Goal: Complete application form: Complete application form

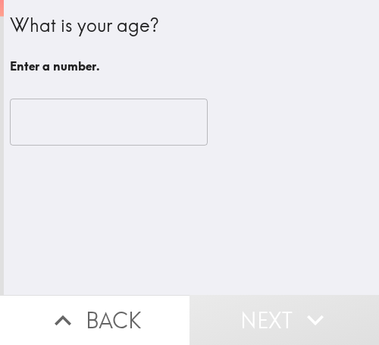
drag, startPoint x: 149, startPoint y: 107, endPoint x: 137, endPoint y: 114, distance: 13.3
click at [137, 114] on input "number" at bounding box center [109, 122] width 198 height 47
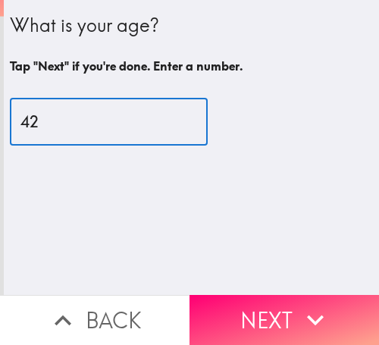
type input "42"
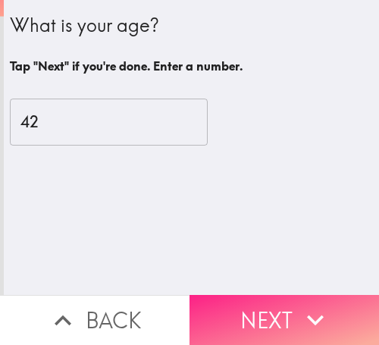
click at [299, 304] on icon "button" at bounding box center [315, 320] width 33 height 33
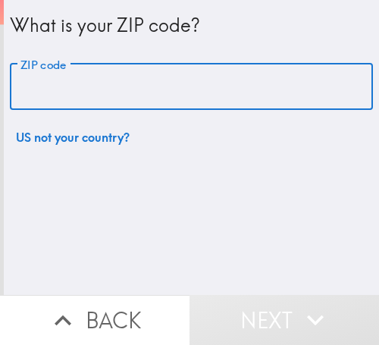
click at [118, 96] on input "ZIP code" at bounding box center [192, 87] width 364 height 47
paste input "33621"
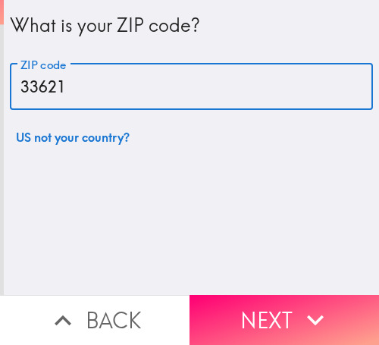
type input "33621"
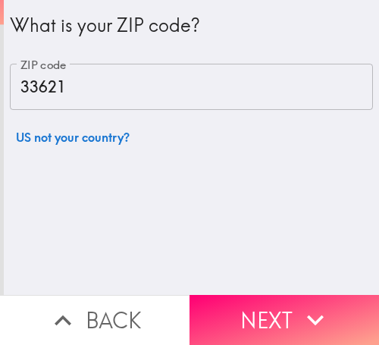
drag, startPoint x: 307, startPoint y: 303, endPoint x: 375, endPoint y: 296, distance: 67.9
click at [317, 304] on icon "button" at bounding box center [315, 320] width 33 height 33
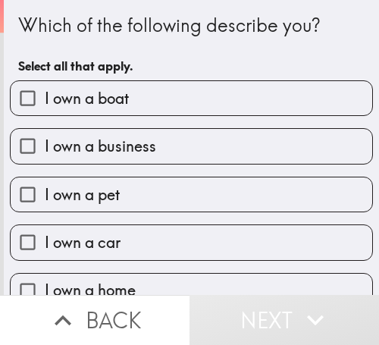
click at [197, 99] on label "I own a boat" at bounding box center [192, 98] width 362 height 34
click at [45, 99] on input "I own a boat" at bounding box center [28, 98] width 34 height 34
checkbox input "true"
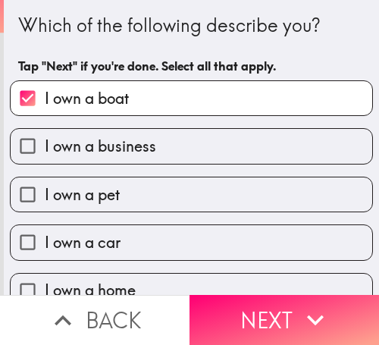
click at [186, 145] on label "I own a business" at bounding box center [192, 146] width 362 height 34
click at [45, 145] on input "I own a business" at bounding box center [28, 146] width 34 height 34
checkbox input "true"
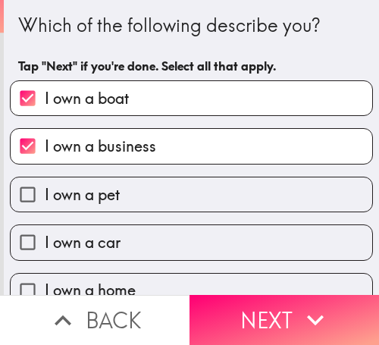
drag, startPoint x: 181, startPoint y: 186, endPoint x: 181, endPoint y: 211, distance: 25.0
click at [181, 188] on label "I own a pet" at bounding box center [192, 195] width 362 height 34
click at [45, 188] on input "I own a pet" at bounding box center [28, 195] width 34 height 34
checkbox input "true"
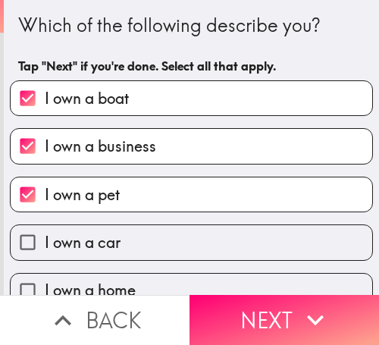
click at [168, 235] on label "I own a car" at bounding box center [192, 242] width 362 height 34
click at [45, 235] on input "I own a car" at bounding box center [28, 242] width 34 height 34
checkbox input "true"
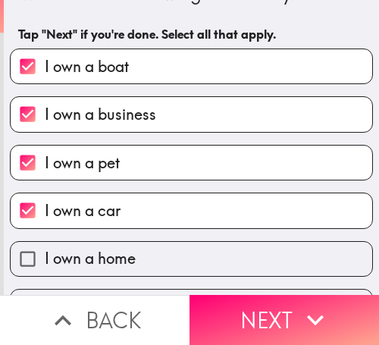
scroll to position [74, 0]
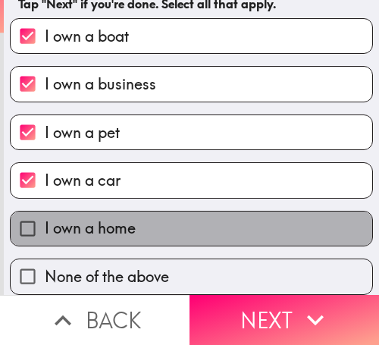
click at [190, 223] on label "I own a home" at bounding box center [192, 229] width 362 height 34
click at [45, 223] on input "I own a home" at bounding box center [28, 229] width 34 height 34
checkbox input "true"
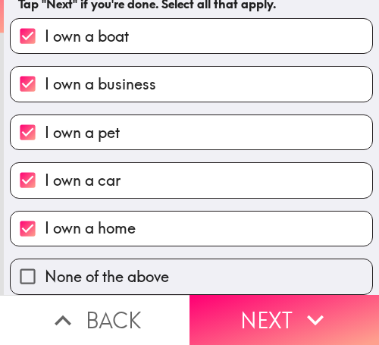
drag, startPoint x: 307, startPoint y: 288, endPoint x: 335, endPoint y: 292, distance: 28.3
click at [307, 295] on button "Next" at bounding box center [285, 320] width 190 height 50
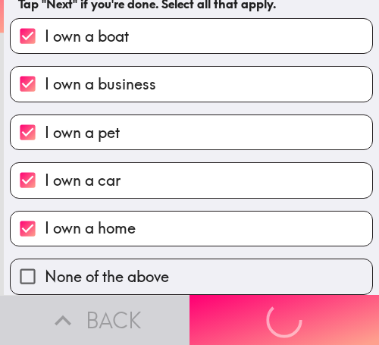
scroll to position [0, 0]
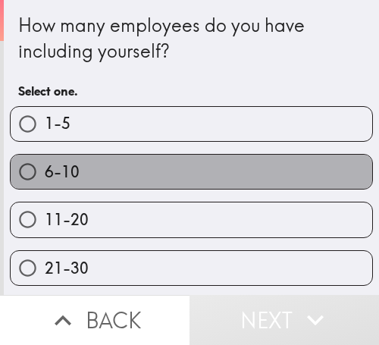
drag, startPoint x: 187, startPoint y: 163, endPoint x: 377, endPoint y: 187, distance: 191.9
click at [188, 164] on label "6-10" at bounding box center [192, 172] width 362 height 34
click at [45, 164] on input "6-10" at bounding box center [28, 172] width 34 height 34
radio input "true"
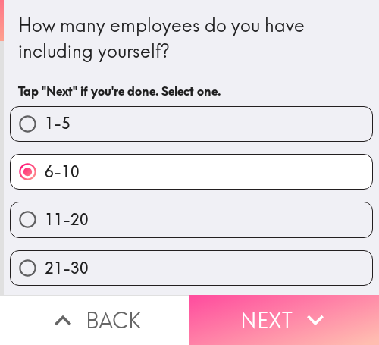
drag, startPoint x: 296, startPoint y: 298, endPoint x: 376, endPoint y: 297, distance: 79.7
click at [304, 304] on icon "button" at bounding box center [315, 320] width 33 height 33
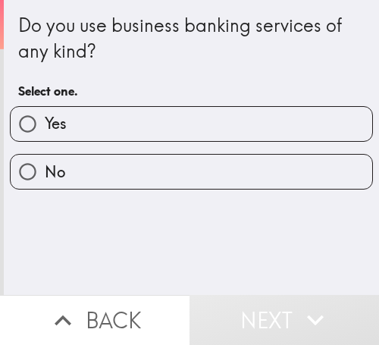
drag, startPoint x: 134, startPoint y: 103, endPoint x: 156, endPoint y: 127, distance: 32.3
click at [135, 105] on div "Yes" at bounding box center [186, 118] width 376 height 48
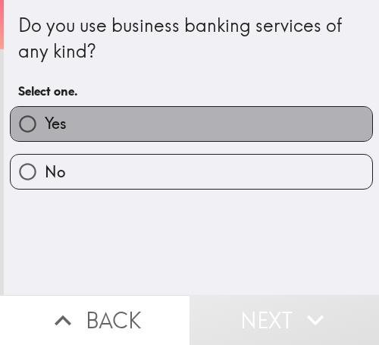
click at [212, 133] on label "Yes" at bounding box center [192, 124] width 362 height 34
click at [45, 133] on input "Yes" at bounding box center [28, 124] width 34 height 34
radio input "true"
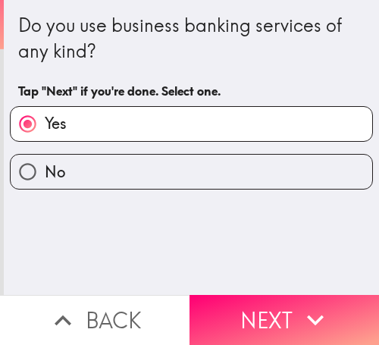
click at [324, 304] on icon "button" at bounding box center [315, 320] width 33 height 33
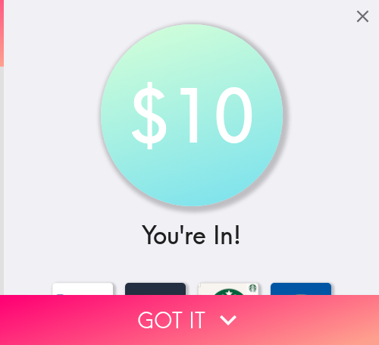
drag, startPoint x: 265, startPoint y: 293, endPoint x: 378, endPoint y: 301, distance: 113.4
click at [270, 295] on button "Got it" at bounding box center [189, 320] width 379 height 50
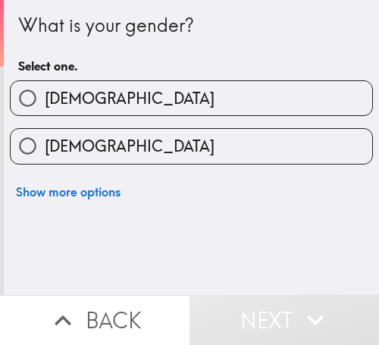
drag, startPoint x: 207, startPoint y: 106, endPoint x: 379, endPoint y: 110, distance: 171.6
click at [212, 105] on label "[DEMOGRAPHIC_DATA]" at bounding box center [192, 98] width 362 height 34
click at [45, 105] on input "[DEMOGRAPHIC_DATA]" at bounding box center [28, 98] width 34 height 34
radio input "true"
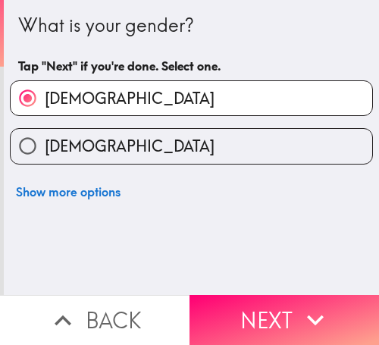
click at [282, 297] on button "Next" at bounding box center [285, 320] width 190 height 50
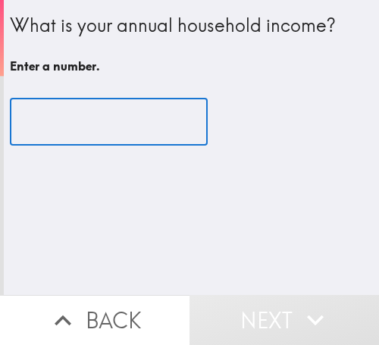
click at [90, 122] on input "number" at bounding box center [109, 122] width 198 height 47
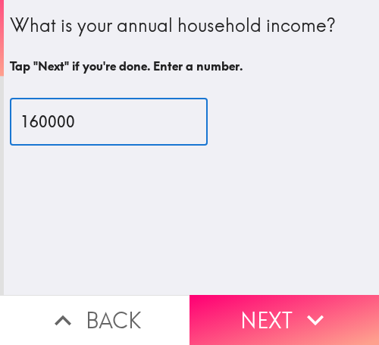
type input "160000"
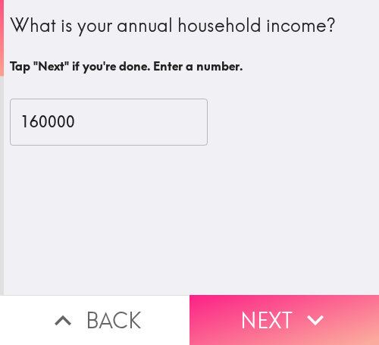
click at [290, 297] on button "Next" at bounding box center [285, 320] width 190 height 50
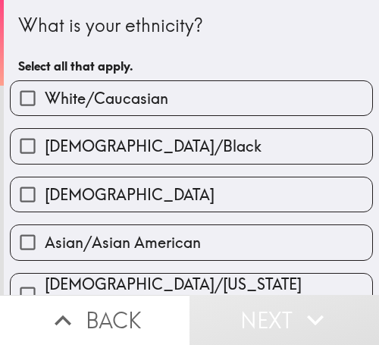
drag, startPoint x: 138, startPoint y: 153, endPoint x: 353, endPoint y: 148, distance: 214.8
click at [150, 150] on span "[DEMOGRAPHIC_DATA]/Black" at bounding box center [153, 146] width 217 height 21
click at [45, 150] on input "[DEMOGRAPHIC_DATA]/Black" at bounding box center [28, 146] width 34 height 34
checkbox input "true"
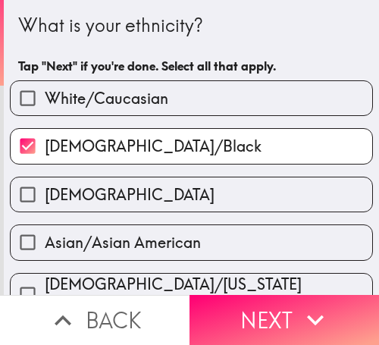
drag, startPoint x: 309, startPoint y: 300, endPoint x: 378, endPoint y: 301, distance: 69.1
click at [319, 304] on icon "button" at bounding box center [315, 320] width 33 height 33
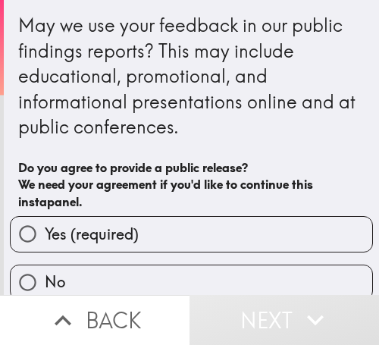
drag, startPoint x: 164, startPoint y: 240, endPoint x: 356, endPoint y: 240, distance: 192.0
click at [164, 240] on label "Yes (required)" at bounding box center [192, 234] width 362 height 34
click at [45, 240] on input "Yes (required)" at bounding box center [28, 234] width 34 height 34
radio input "true"
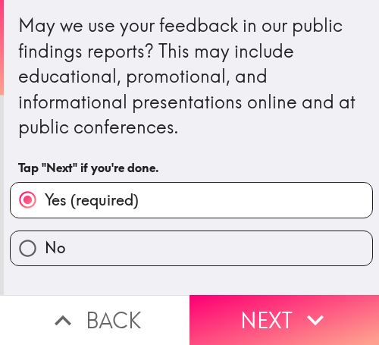
drag, startPoint x: 272, startPoint y: 294, endPoint x: 378, endPoint y: 294, distance: 106.2
click at [272, 295] on button "Next" at bounding box center [285, 320] width 190 height 50
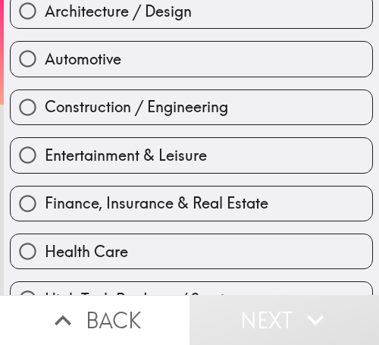
scroll to position [304, 0]
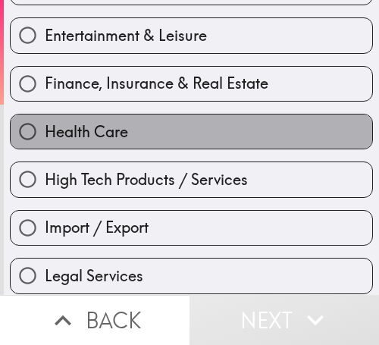
click at [195, 124] on label "Health Care" at bounding box center [192, 132] width 362 height 34
click at [45, 124] on input "Health Care" at bounding box center [28, 132] width 34 height 34
radio input "true"
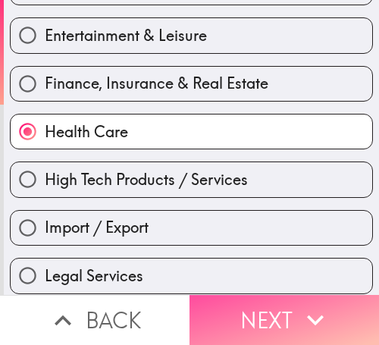
drag, startPoint x: 283, startPoint y: 305, endPoint x: 376, endPoint y: 311, distance: 93.5
click at [294, 305] on button "Next" at bounding box center [285, 320] width 190 height 50
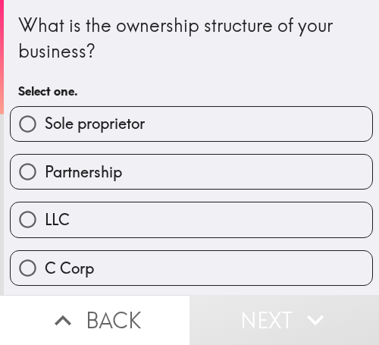
drag, startPoint x: 141, startPoint y: 185, endPoint x: 376, endPoint y: 194, distance: 234.7
click at [155, 185] on label "Partnership" at bounding box center [192, 172] width 362 height 34
click at [45, 185] on input "Partnership" at bounding box center [28, 172] width 34 height 34
radio input "true"
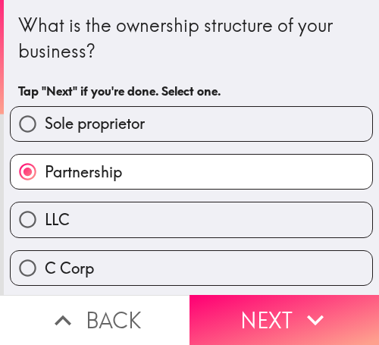
drag, startPoint x: 282, startPoint y: 301, endPoint x: 377, endPoint y: 302, distance: 94.9
click at [290, 301] on button "Next" at bounding box center [285, 320] width 190 height 50
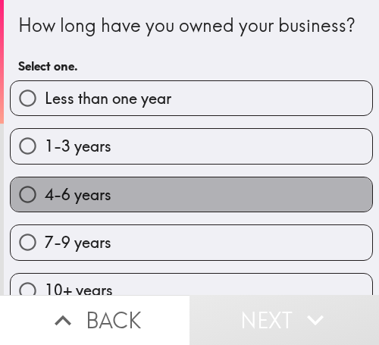
drag, startPoint x: 206, startPoint y: 217, endPoint x: 379, endPoint y: 229, distance: 173.5
click at [216, 212] on label "4-6 years" at bounding box center [192, 195] width 362 height 34
click at [45, 212] on input "4-6 years" at bounding box center [28, 195] width 34 height 34
radio input "true"
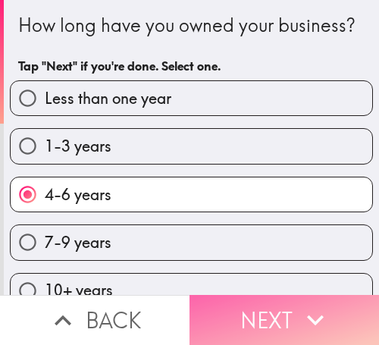
drag, startPoint x: 292, startPoint y: 310, endPoint x: 375, endPoint y: 312, distance: 82.8
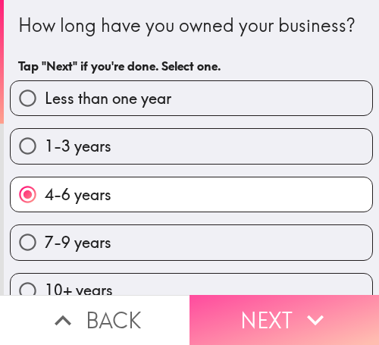
click at [299, 309] on icon "button" at bounding box center [315, 320] width 33 height 33
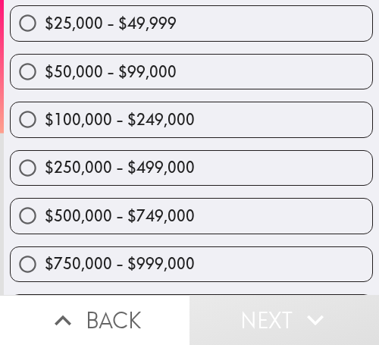
scroll to position [152, 0]
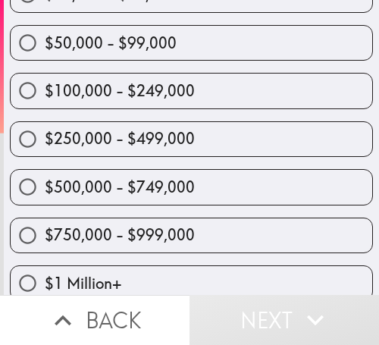
drag, startPoint x: 212, startPoint y: 181, endPoint x: 237, endPoint y: 182, distance: 24.3
click at [217, 181] on label "$500,000 - $749,000" at bounding box center [192, 187] width 362 height 34
click at [45, 181] on input "$500,000 - $749,000" at bounding box center [28, 187] width 34 height 34
radio input "true"
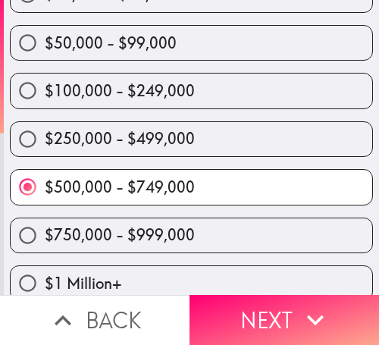
drag, startPoint x: 330, startPoint y: 297, endPoint x: 379, endPoint y: 297, distance: 48.6
click at [335, 297] on button "Next" at bounding box center [285, 320] width 190 height 50
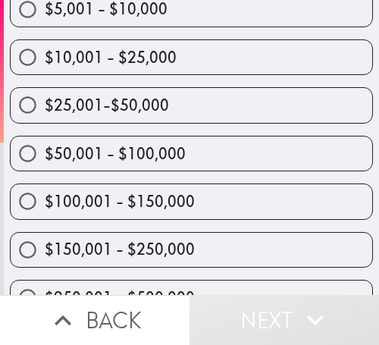
scroll to position [189, 0]
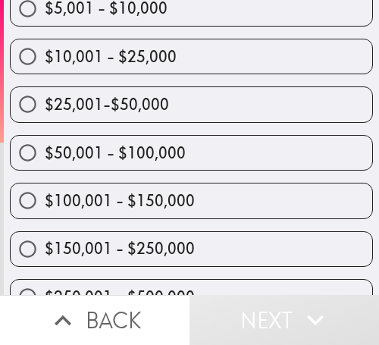
click at [200, 193] on label "$100,001 - $150,000" at bounding box center [192, 201] width 362 height 34
click at [45, 193] on input "$100,001 - $150,000" at bounding box center [28, 201] width 34 height 34
radio input "true"
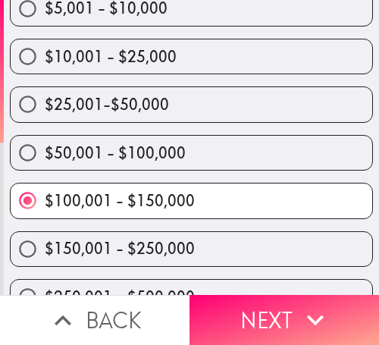
drag, startPoint x: 289, startPoint y: 307, endPoint x: 377, endPoint y: 302, distance: 88.2
click at [290, 306] on button "Next" at bounding box center [285, 320] width 190 height 50
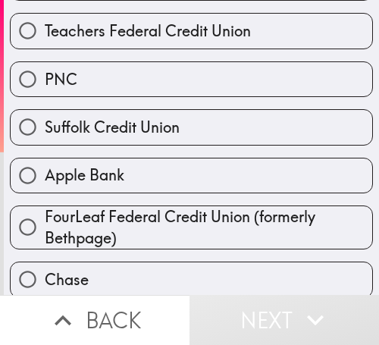
click at [148, 168] on label "Apple Bank" at bounding box center [192, 176] width 362 height 34
click at [45, 168] on input "Apple Bank" at bounding box center [28, 176] width 34 height 34
radio input "true"
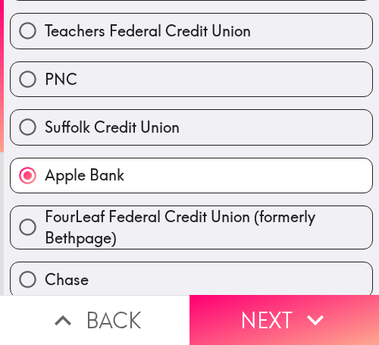
drag, startPoint x: 279, startPoint y: 301, endPoint x: 375, endPoint y: 300, distance: 96.4
click at [279, 301] on button "Next" at bounding box center [285, 320] width 190 height 50
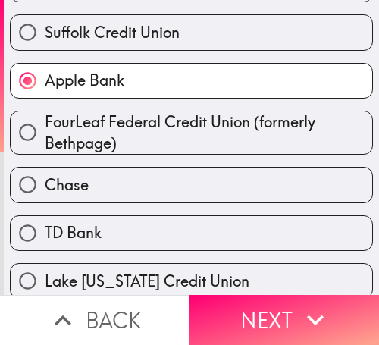
scroll to position [30, 0]
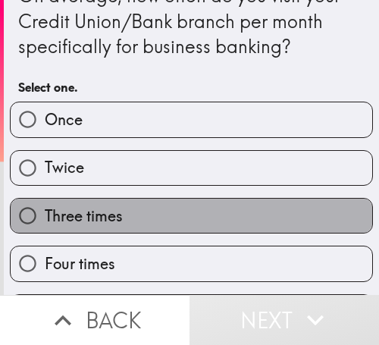
drag, startPoint x: 189, startPoint y: 220, endPoint x: 235, endPoint y: 222, distance: 45.6
click at [206, 220] on label "Three times" at bounding box center [192, 216] width 362 height 34
click at [45, 220] on input "Three times" at bounding box center [28, 216] width 34 height 34
radio input "true"
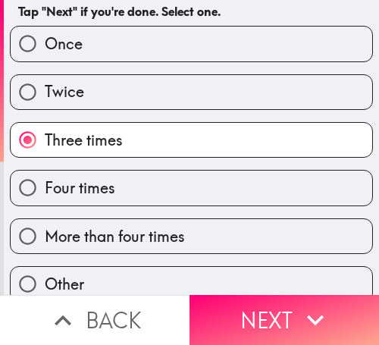
scroll to position [124, 0]
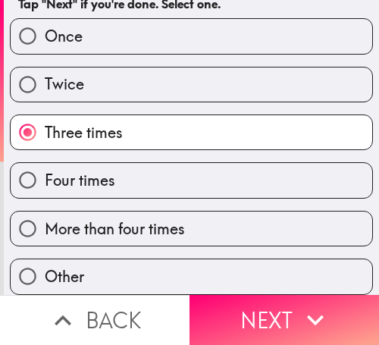
click at [213, 211] on div "More than four times" at bounding box center [192, 229] width 364 height 36
click at [258, 178] on label "Four times" at bounding box center [192, 180] width 362 height 34
click at [45, 178] on input "Four times" at bounding box center [28, 180] width 34 height 34
radio input "true"
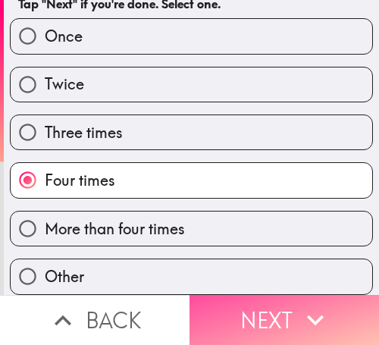
drag, startPoint x: 310, startPoint y: 295, endPoint x: 377, endPoint y: 305, distance: 68.3
click at [311, 304] on icon "button" at bounding box center [315, 320] width 33 height 33
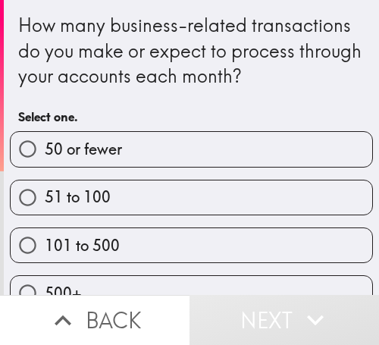
drag, startPoint x: 205, startPoint y: 200, endPoint x: 374, endPoint y: 225, distance: 171.1
click at [209, 200] on label "51 to 100" at bounding box center [192, 198] width 362 height 34
click at [45, 200] on input "51 to 100" at bounding box center [28, 198] width 34 height 34
radio input "true"
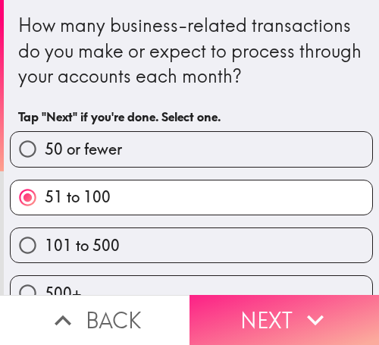
click at [299, 304] on icon "button" at bounding box center [315, 320] width 33 height 33
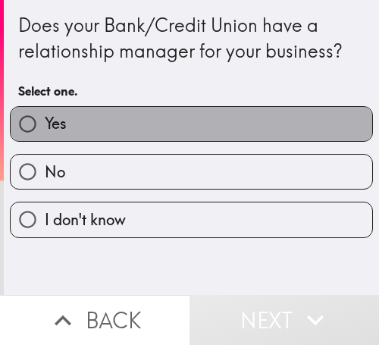
drag, startPoint x: 228, startPoint y: 109, endPoint x: 379, endPoint y: 147, distance: 155.9
click at [236, 111] on label "Yes" at bounding box center [192, 124] width 362 height 34
click at [45, 111] on input "Yes" at bounding box center [28, 124] width 34 height 34
radio input "true"
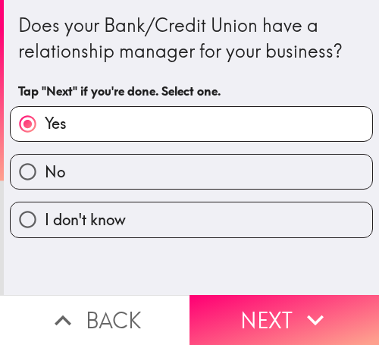
drag, startPoint x: 297, startPoint y: 293, endPoint x: 375, endPoint y: 299, distance: 77.6
click at [302, 304] on icon "button" at bounding box center [315, 320] width 33 height 33
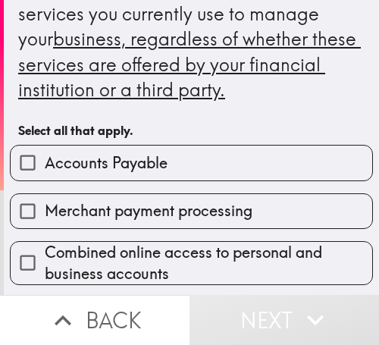
scroll to position [152, 0]
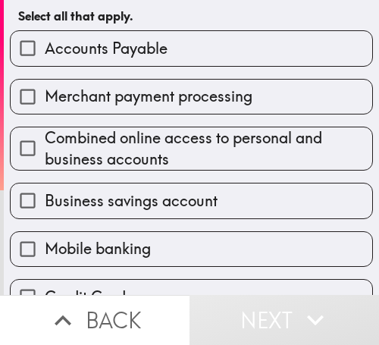
click at [226, 96] on span "Merchant payment processing" at bounding box center [149, 96] width 208 height 21
click at [45, 96] on input "Merchant payment processing" at bounding box center [28, 97] width 34 height 34
checkbox input "true"
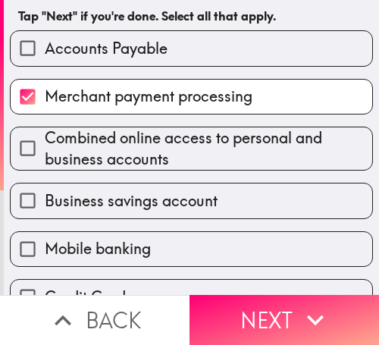
drag, startPoint x: 199, startPoint y: 176, endPoint x: 188, endPoint y: 241, distance: 65.4
click at [199, 180] on div "Business savings account" at bounding box center [186, 195] width 376 height 48
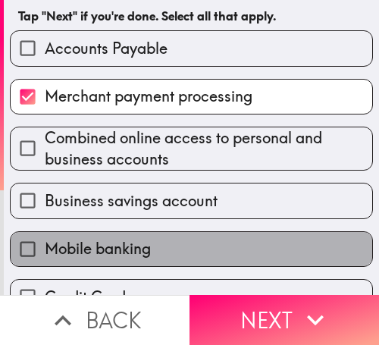
click at [187, 241] on label "Mobile banking" at bounding box center [192, 249] width 362 height 34
click at [45, 241] on input "Mobile banking" at bounding box center [28, 249] width 34 height 34
checkbox input "true"
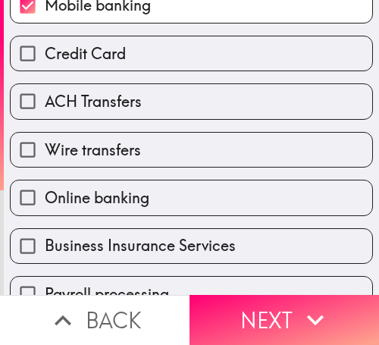
scroll to position [531, 0]
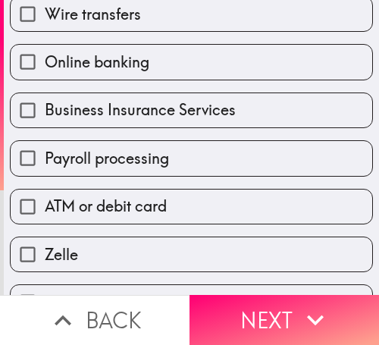
click at [197, 187] on div "ATM or debit card" at bounding box center [186, 201] width 376 height 48
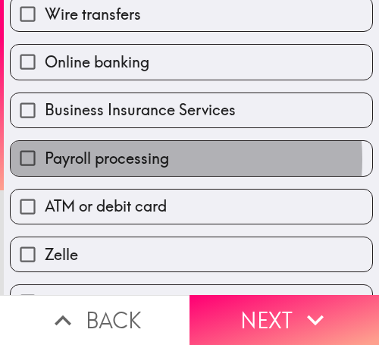
click at [145, 159] on span "Payroll processing" at bounding box center [107, 158] width 124 height 21
click at [45, 159] on input "Payroll processing" at bounding box center [28, 158] width 34 height 34
checkbox input "true"
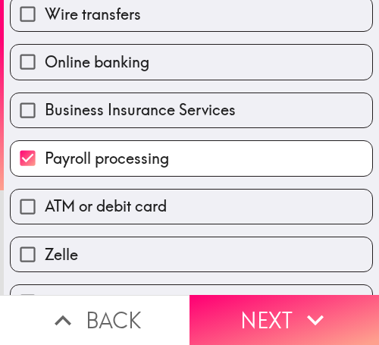
click at [161, 78] on label "Online banking" at bounding box center [192, 62] width 362 height 34
click at [45, 78] on input "Online banking" at bounding box center [28, 62] width 34 height 34
checkbox input "true"
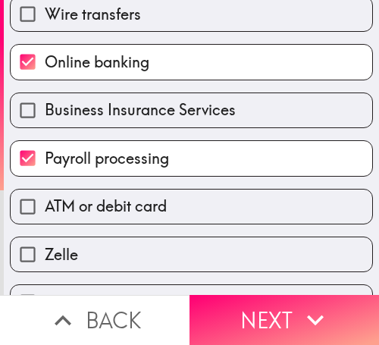
click at [181, 33] on div "Online banking" at bounding box center [186, 56] width 376 height 48
click at [235, 18] on label "Wire transfers" at bounding box center [192, 14] width 362 height 34
click at [45, 18] on input "Wire transfers" at bounding box center [28, 14] width 34 height 34
checkbox input "true"
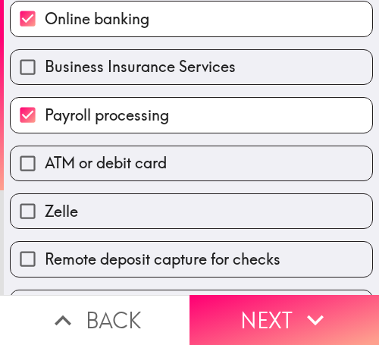
scroll to position [665, 0]
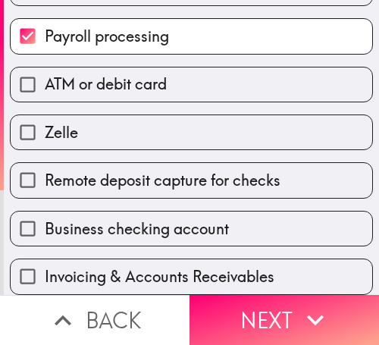
click at [161, 199] on div "Business checking account" at bounding box center [186, 223] width 376 height 48
drag, startPoint x: 150, startPoint y: 220, endPoint x: 175, endPoint y: 165, distance: 60.4
click at [150, 219] on span "Business checking account" at bounding box center [137, 229] width 184 height 21
click at [45, 219] on input "Business checking account" at bounding box center [28, 229] width 34 height 34
checkbox input "true"
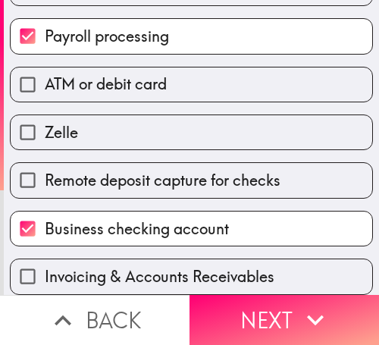
click at [203, 121] on label "Zelle" at bounding box center [192, 132] width 362 height 34
click at [45, 121] on input "Zelle" at bounding box center [28, 132] width 34 height 34
checkbox input "true"
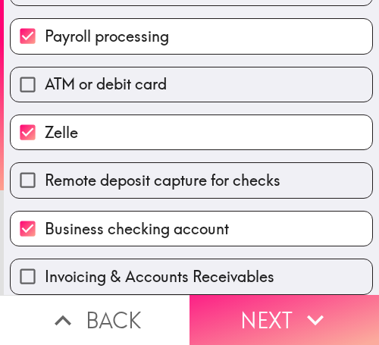
click at [279, 295] on button "Next" at bounding box center [285, 320] width 190 height 50
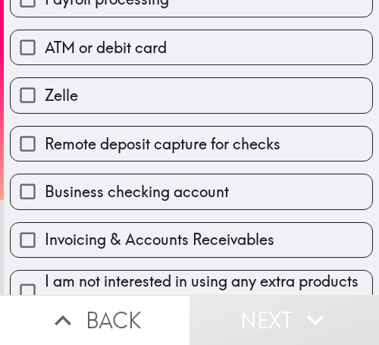
click at [287, 295] on button "Next" at bounding box center [285, 320] width 190 height 50
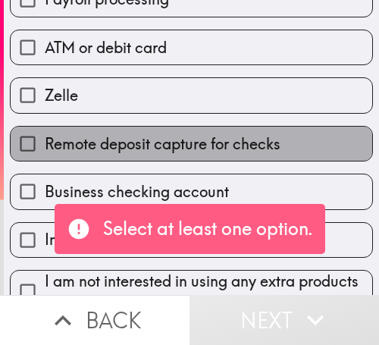
drag, startPoint x: 247, startPoint y: 154, endPoint x: 238, endPoint y: 117, distance: 38.3
click at [244, 152] on span "Remote deposit capture for checks" at bounding box center [163, 144] width 236 height 21
click at [45, 152] on input "Remote deposit capture for checks" at bounding box center [28, 144] width 34 height 34
checkbox input "true"
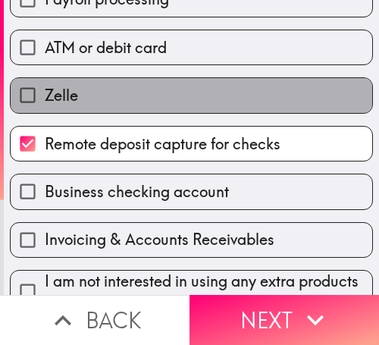
drag, startPoint x: 226, startPoint y: 102, endPoint x: 231, endPoint y: 44, distance: 58.7
click at [225, 93] on label "Zelle" at bounding box center [192, 95] width 362 height 34
click at [45, 93] on input "Zelle" at bounding box center [28, 95] width 34 height 34
checkbox input "true"
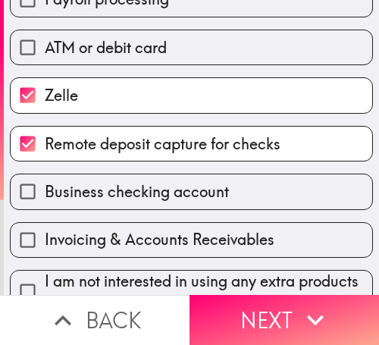
click at [230, 37] on label "ATM or debit card" at bounding box center [192, 47] width 362 height 34
click at [45, 37] on input "ATM or debit card" at bounding box center [28, 47] width 34 height 34
checkbox input "true"
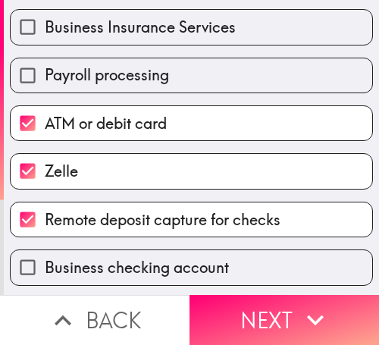
click at [162, 166] on label "Zelle" at bounding box center [192, 171] width 362 height 34
click at [45, 166] on input "Zelle" at bounding box center [28, 171] width 34 height 34
checkbox input "false"
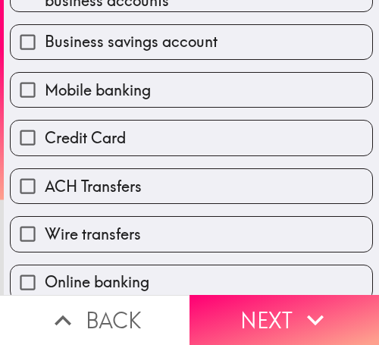
click at [178, 81] on label "Mobile banking" at bounding box center [192, 90] width 362 height 34
click at [45, 81] on input "Mobile banking" at bounding box center [28, 90] width 34 height 34
checkbox input "true"
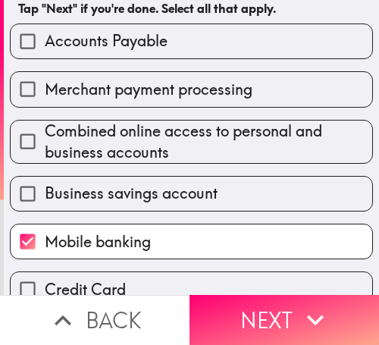
drag, startPoint x: 203, startPoint y: 135, endPoint x: 222, endPoint y: 105, distance: 35.4
click at [203, 134] on span "Combined online access to personal and business accounts" at bounding box center [209, 142] width 328 height 42
click at [45, 134] on input "Combined online access to personal and business accounts" at bounding box center [28, 141] width 34 height 34
checkbox input "true"
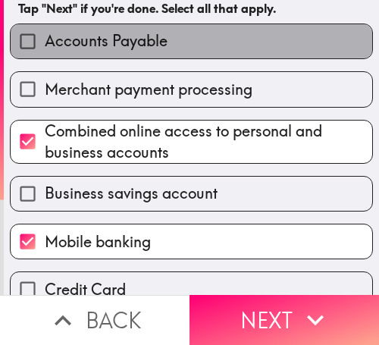
click at [190, 46] on label "Accounts Payable" at bounding box center [192, 41] width 362 height 34
click at [45, 46] on input "Accounts Payable" at bounding box center [28, 41] width 34 height 34
checkbox input "true"
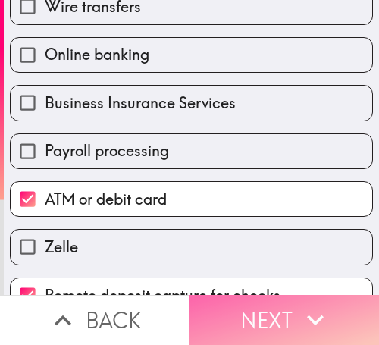
click at [291, 304] on button "Next" at bounding box center [285, 320] width 190 height 50
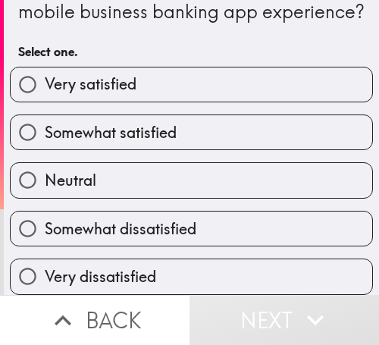
scroll to position [76, 0]
drag, startPoint x: 186, startPoint y: 85, endPoint x: 379, endPoint y: 117, distance: 195.4
click at [191, 85] on label "Very satisfied" at bounding box center [192, 85] width 362 height 34
click at [45, 85] on input "Very satisfied" at bounding box center [28, 85] width 34 height 34
radio input "true"
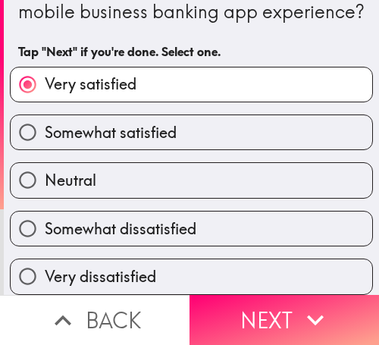
drag, startPoint x: 294, startPoint y: 296, endPoint x: 375, endPoint y: 301, distance: 81.4
click at [301, 304] on icon "button" at bounding box center [315, 320] width 33 height 33
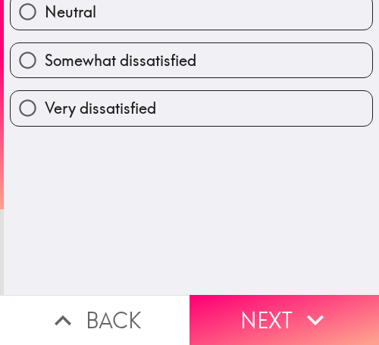
scroll to position [0, 0]
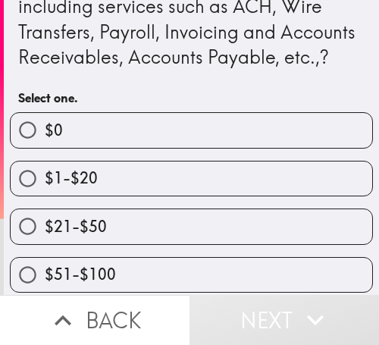
scroll to position [200, 0]
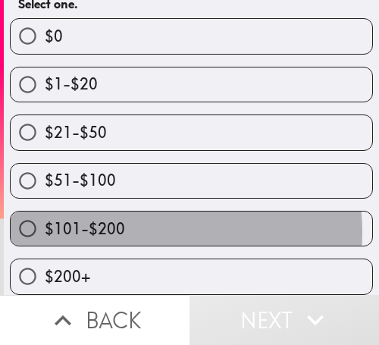
click at [137, 222] on label "$101-$200" at bounding box center [192, 229] width 362 height 34
click at [45, 222] on input "$101-$200" at bounding box center [28, 229] width 34 height 34
radio input "true"
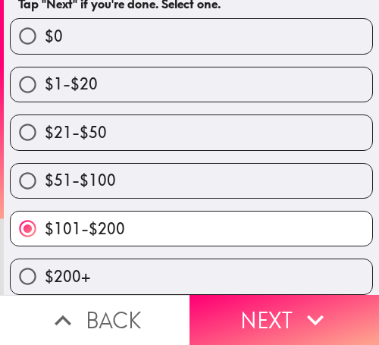
drag, startPoint x: 297, startPoint y: 283, endPoint x: 379, endPoint y: 304, distance: 83.9
click at [298, 283] on label "$200+" at bounding box center [192, 277] width 362 height 34
click at [45, 283] on input "$200+" at bounding box center [28, 277] width 34 height 34
radio input "true"
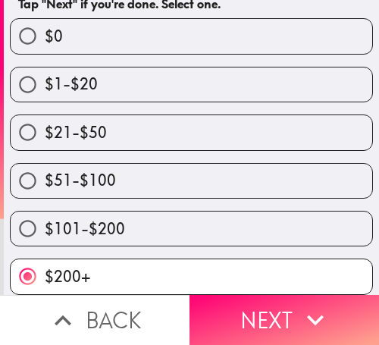
drag, startPoint x: 190, startPoint y: 213, endPoint x: 286, endPoint y: 260, distance: 106.6
click at [196, 215] on label "$101-$200" at bounding box center [192, 229] width 362 height 34
click at [45, 215] on input "$101-$200" at bounding box center [28, 229] width 34 height 34
radio input "true"
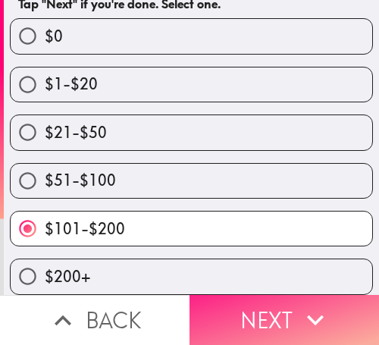
click at [299, 304] on icon "button" at bounding box center [315, 320] width 33 height 33
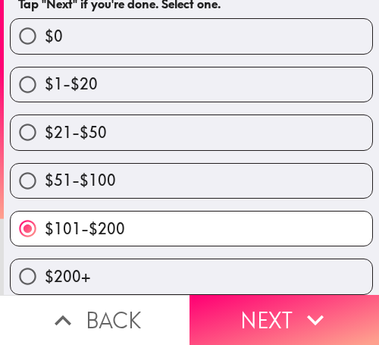
scroll to position [137, 0]
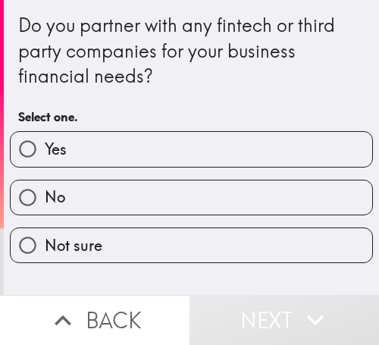
click at [226, 187] on label "No" at bounding box center [192, 198] width 362 height 34
click at [45, 187] on input "No" at bounding box center [28, 198] width 34 height 34
radio input "true"
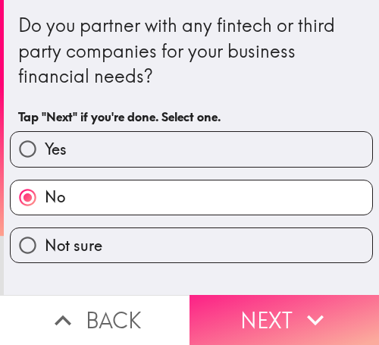
click at [294, 299] on button "Next" at bounding box center [285, 320] width 190 height 50
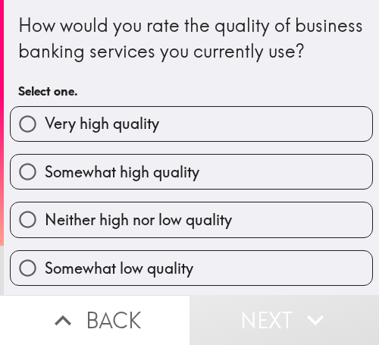
click at [264, 185] on label "Somewhat high quality" at bounding box center [192, 172] width 362 height 34
click at [45, 185] on input "Somewhat high quality" at bounding box center [28, 172] width 34 height 34
radio input "true"
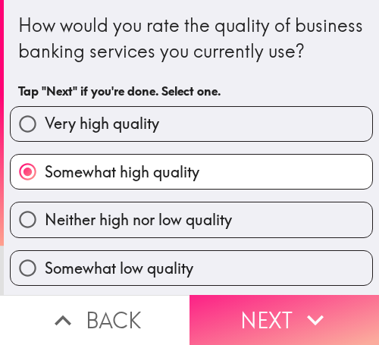
drag, startPoint x: 266, startPoint y: 310, endPoint x: 365, endPoint y: 314, distance: 98.8
click at [268, 310] on button "Next" at bounding box center [285, 320] width 190 height 50
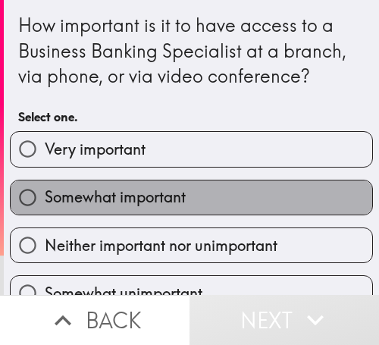
drag, startPoint x: 209, startPoint y: 188, endPoint x: 372, endPoint y: 175, distance: 163.0
click at [238, 190] on label "Somewhat important" at bounding box center [192, 198] width 362 height 34
click at [45, 190] on input "Somewhat important" at bounding box center [28, 198] width 34 height 34
radio input "true"
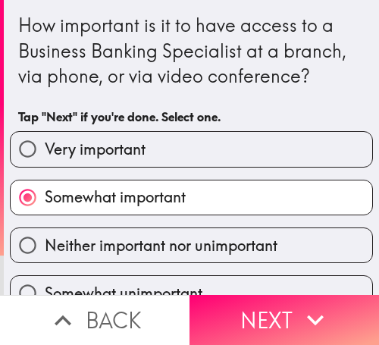
drag, startPoint x: 303, startPoint y: 307, endPoint x: 377, endPoint y: 304, distance: 74.4
click at [305, 305] on icon "button" at bounding box center [315, 320] width 33 height 33
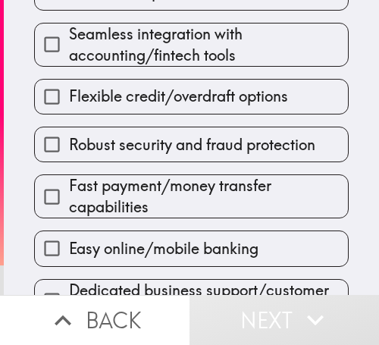
scroll to position [251, 0]
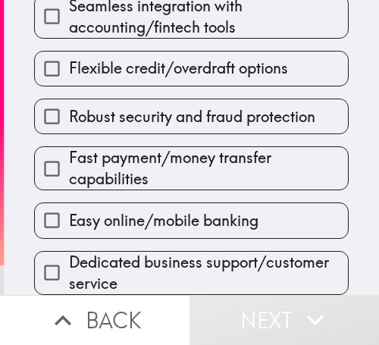
click at [176, 190] on div "Easy online/mobile banking" at bounding box center [185, 214] width 327 height 48
click at [134, 134] on div "Fast payment/money transfer capabilities" at bounding box center [185, 162] width 327 height 56
click at [126, 87] on div "Robust security and fraud protection" at bounding box center [185, 111] width 327 height 48
click at [106, 61] on span "Flexible credit/overdraft options" at bounding box center [178, 68] width 219 height 21
click at [69, 61] on input "Flexible credit/overdraft options" at bounding box center [52, 69] width 34 height 34
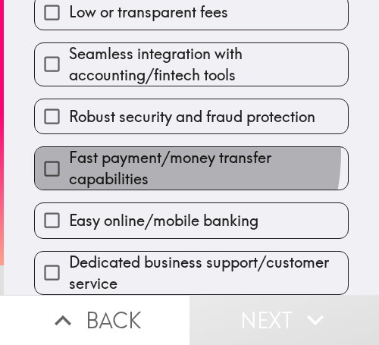
drag, startPoint x: 118, startPoint y: 140, endPoint x: 109, endPoint y: 190, distance: 50.8
click at [118, 147] on span "Fast payment/money transfer capabilities" at bounding box center [208, 168] width 279 height 42
click at [69, 152] on input "Fast payment/money transfer capabilities" at bounding box center [52, 169] width 34 height 34
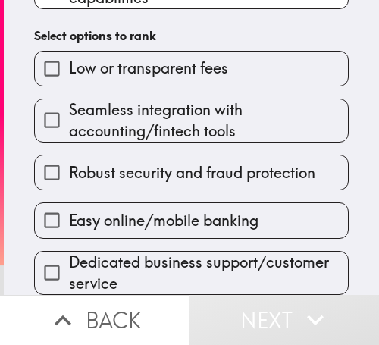
click at [105, 210] on span "Easy online/mobile banking" at bounding box center [164, 220] width 190 height 21
click at [69, 208] on input "Easy online/mobile banking" at bounding box center [52, 220] width 34 height 34
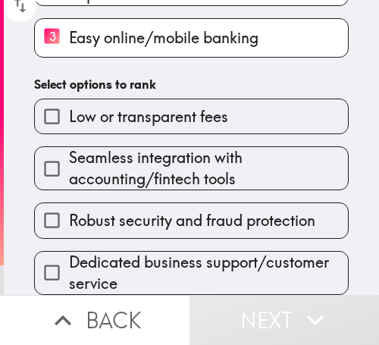
click at [81, 252] on span "Dedicated business support/customer service" at bounding box center [208, 273] width 279 height 42
click at [69, 256] on input "Dedicated business support/customer service" at bounding box center [52, 273] width 34 height 34
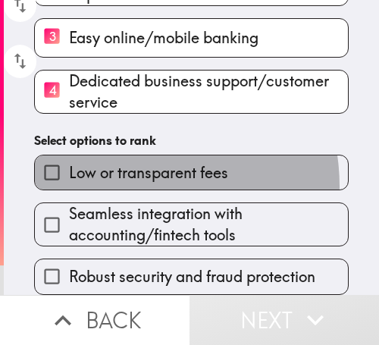
click at [116, 175] on label "Low or transparent fees" at bounding box center [191, 173] width 313 height 34
click at [69, 175] on input "Low or transparent fees" at bounding box center [52, 173] width 34 height 34
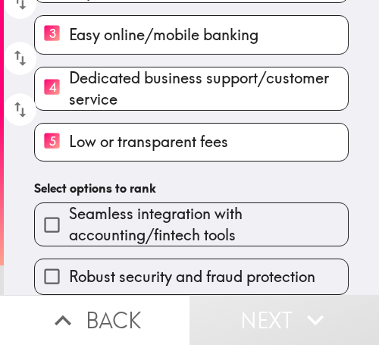
click at [112, 226] on span "Seamless integration with accounting/fintech tools" at bounding box center [208, 224] width 279 height 42
click at [69, 226] on input "Seamless integration with accounting/fintech tools" at bounding box center [52, 225] width 34 height 34
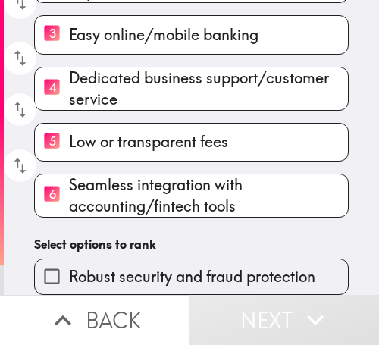
click at [96, 266] on span "Robust security and fraud protection" at bounding box center [192, 276] width 247 height 21
click at [69, 260] on input "Robust security and fraud protection" at bounding box center [52, 277] width 34 height 34
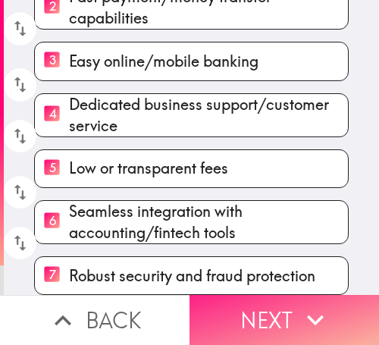
click at [299, 304] on icon "button" at bounding box center [315, 320] width 33 height 33
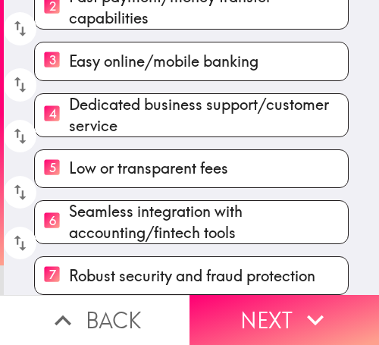
scroll to position [219, 0]
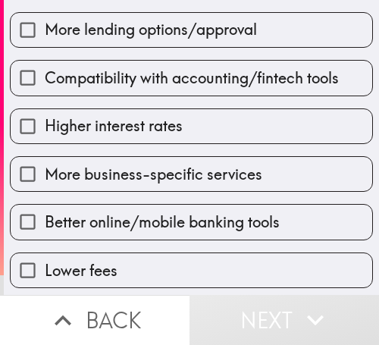
drag, startPoint x: 272, startPoint y: 145, endPoint x: 217, endPoint y: 197, distance: 75.7
click at [265, 150] on div "More business-specific services" at bounding box center [186, 168] width 376 height 48
click at [216, 200] on div "Better online/mobile banking tools" at bounding box center [186, 216] width 376 height 48
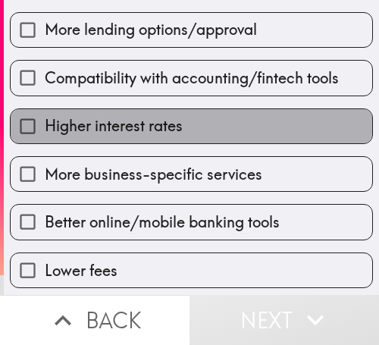
click at [277, 138] on label "Higher interest rates" at bounding box center [192, 126] width 362 height 34
click at [45, 138] on input "Higher interest rates" at bounding box center [28, 126] width 34 height 34
checkbox input "true"
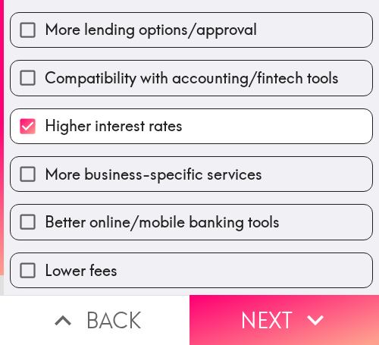
click at [216, 47] on label "More lending options/approval" at bounding box center [192, 30] width 362 height 34
click at [45, 47] on input "More lending options/approval" at bounding box center [28, 30] width 34 height 34
checkbox input "true"
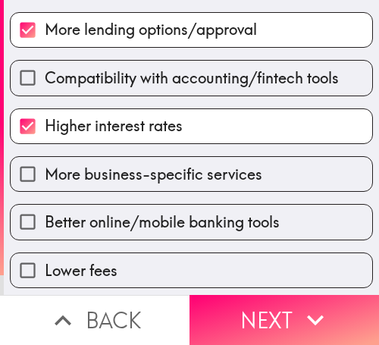
click at [249, 212] on span "Better online/mobile banking tools" at bounding box center [162, 222] width 235 height 21
click at [45, 212] on input "Better online/mobile banking tools" at bounding box center [28, 222] width 34 height 34
checkbox input "true"
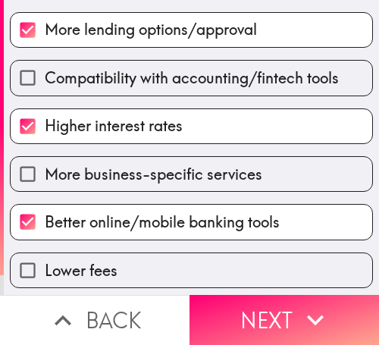
click at [317, 304] on icon "button" at bounding box center [315, 320] width 33 height 33
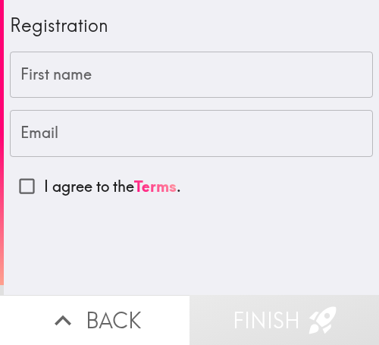
click at [48, 74] on input "First name" at bounding box center [192, 75] width 364 height 47
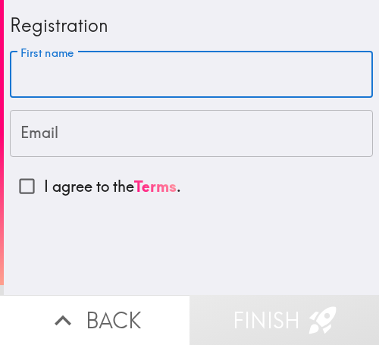
paste input "[PERSON_NAME]"
type input "[PERSON_NAME]"
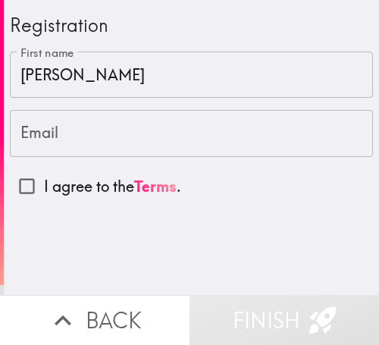
click at [94, 139] on input "Email" at bounding box center [192, 133] width 364 height 47
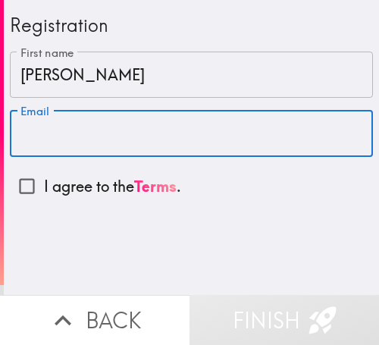
paste input "[EMAIL_ADDRESS][DOMAIN_NAME]"
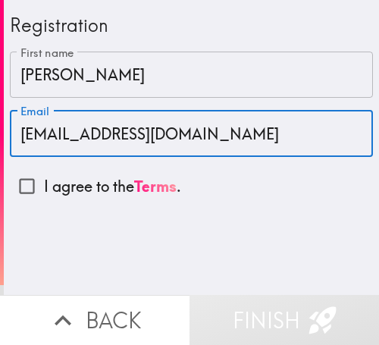
type input "[EMAIL_ADDRESS][DOMAIN_NAME]"
click at [29, 178] on input "I agree to the Terms ." at bounding box center [27, 186] width 34 height 34
checkbox input "true"
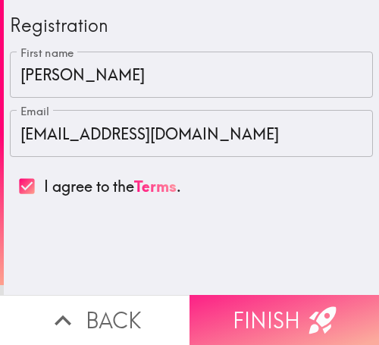
click at [285, 295] on button "Finish" at bounding box center [285, 320] width 190 height 50
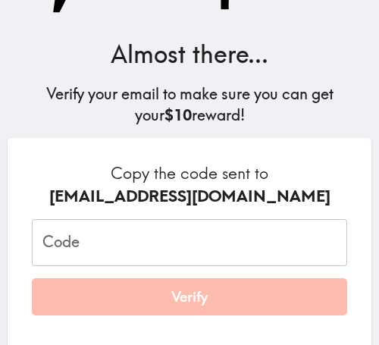
scroll to position [76, 0]
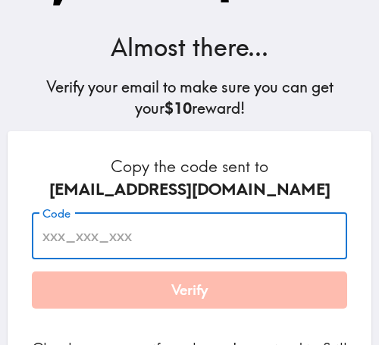
click at [226, 244] on input "Code" at bounding box center [190, 235] width 316 height 47
paste input "HDn_AqT_8g2"
type input "HDn_AqT_8g2"
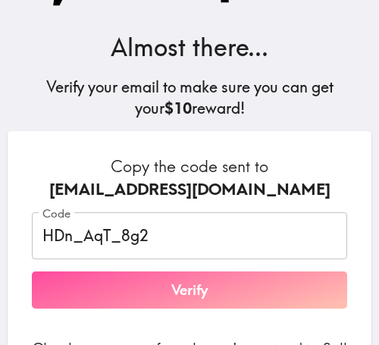
drag, startPoint x: 207, startPoint y: 298, endPoint x: 263, endPoint y: 285, distance: 57.6
click at [209, 297] on button "Verify" at bounding box center [190, 291] width 316 height 38
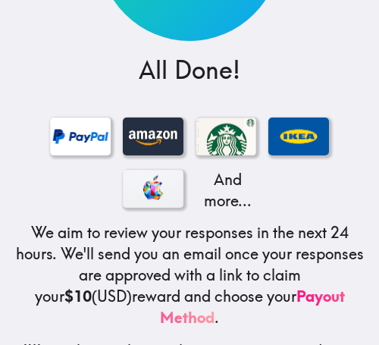
scroll to position [354, 0]
